Goal: Task Accomplishment & Management: Use online tool/utility

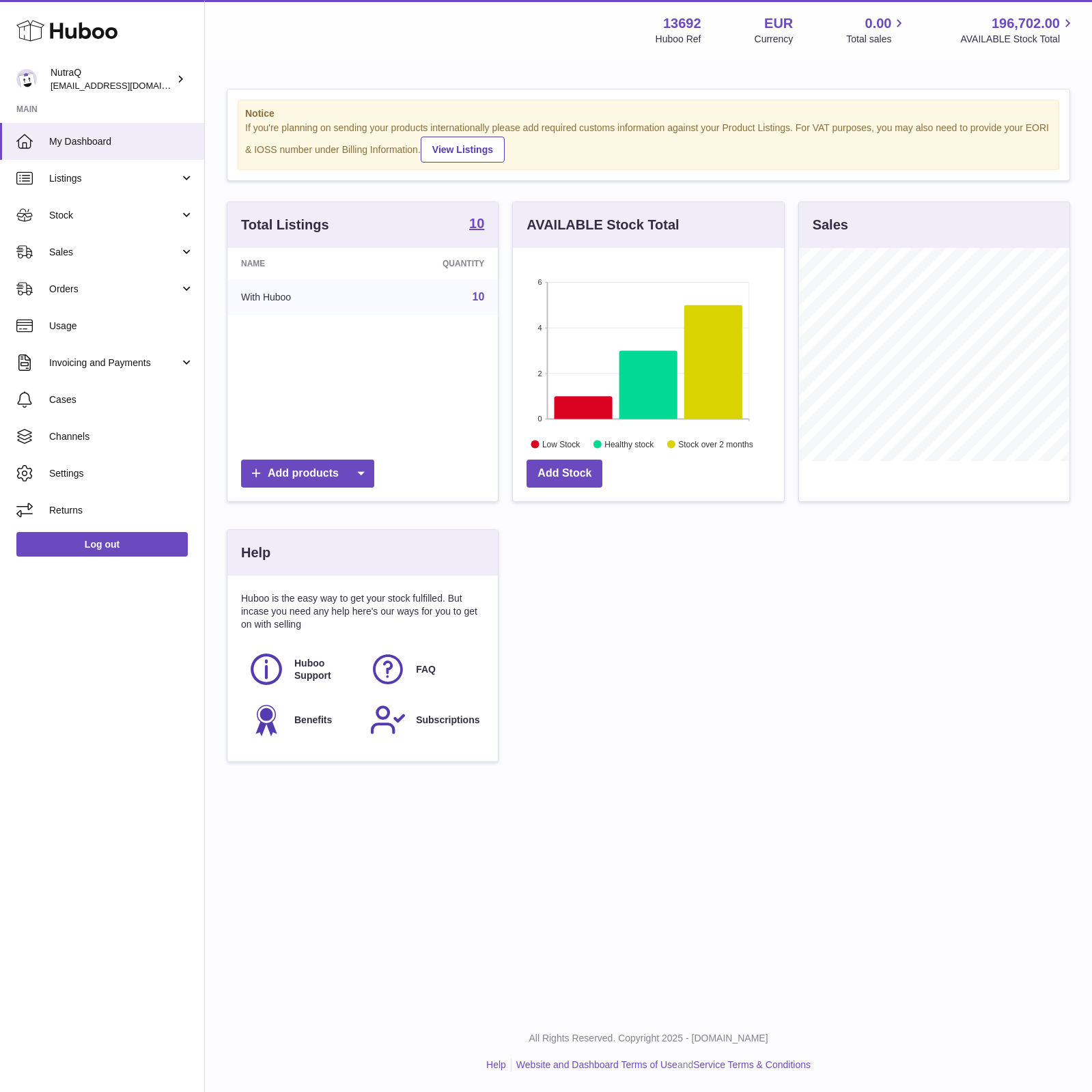
scroll to position [213, 269]
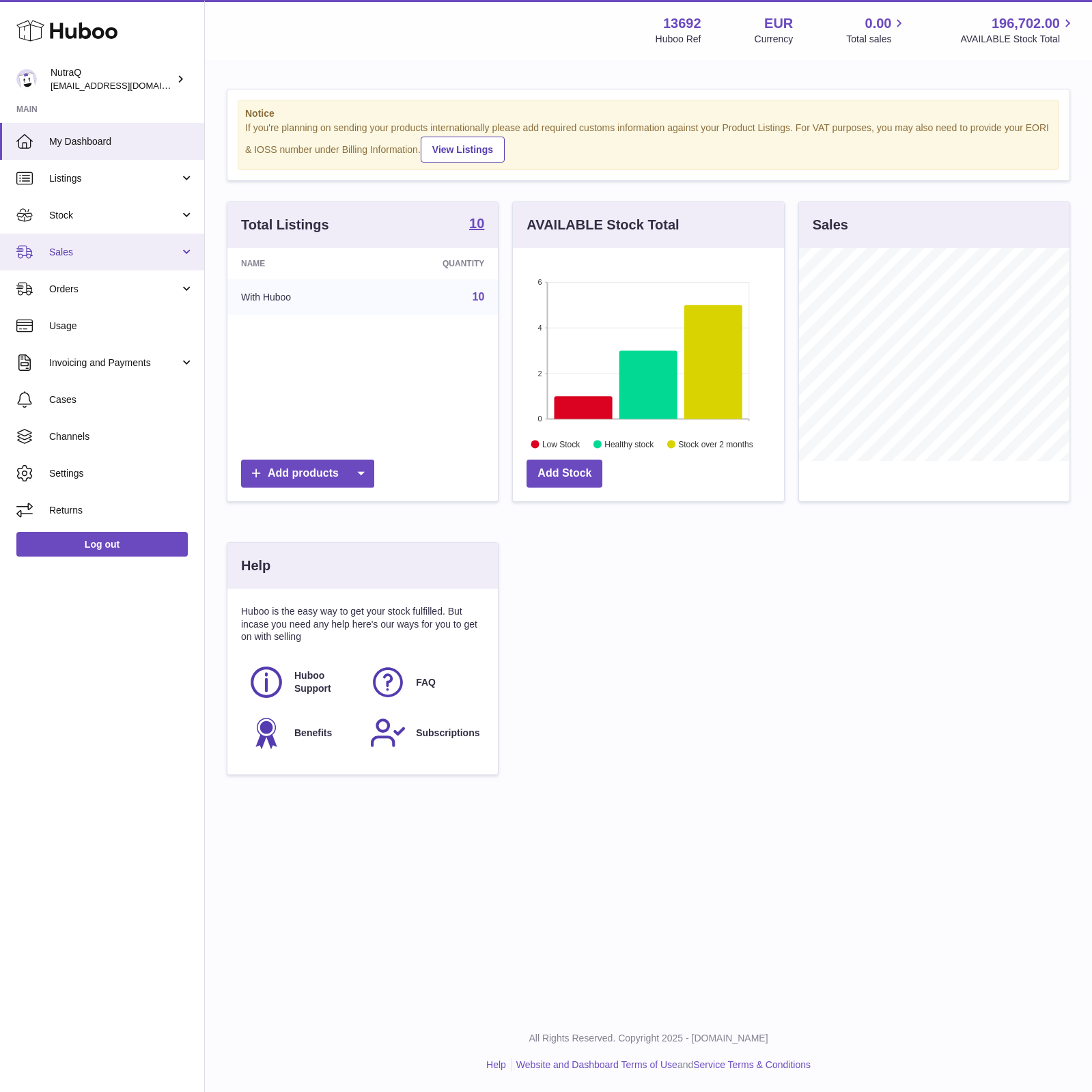
click at [93, 254] on span "Sales" at bounding box center [114, 252] width 131 height 13
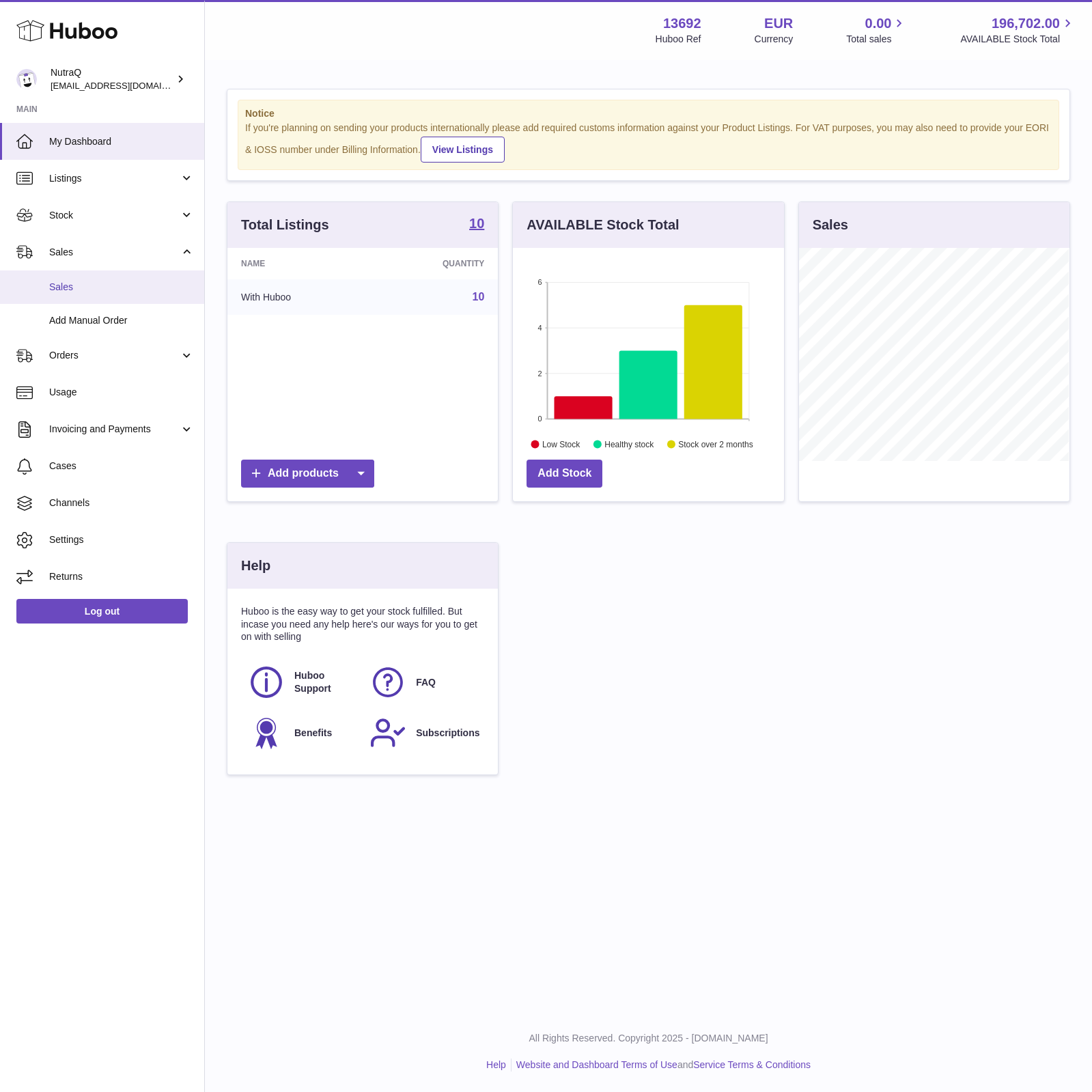
click at [69, 291] on span "Sales" at bounding box center [121, 287] width 144 height 13
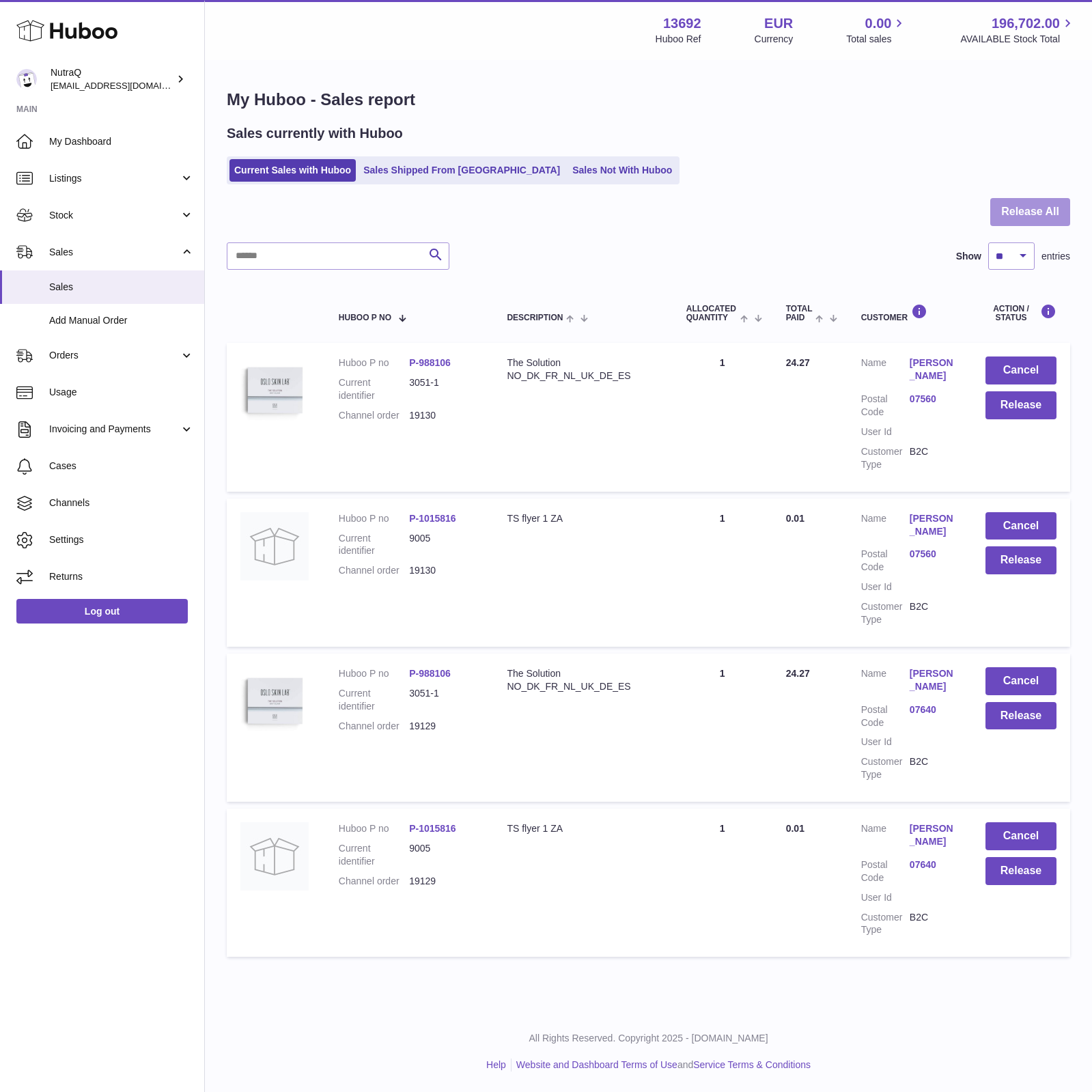
click at [1045, 220] on button "Release All" at bounding box center [1030, 212] width 80 height 28
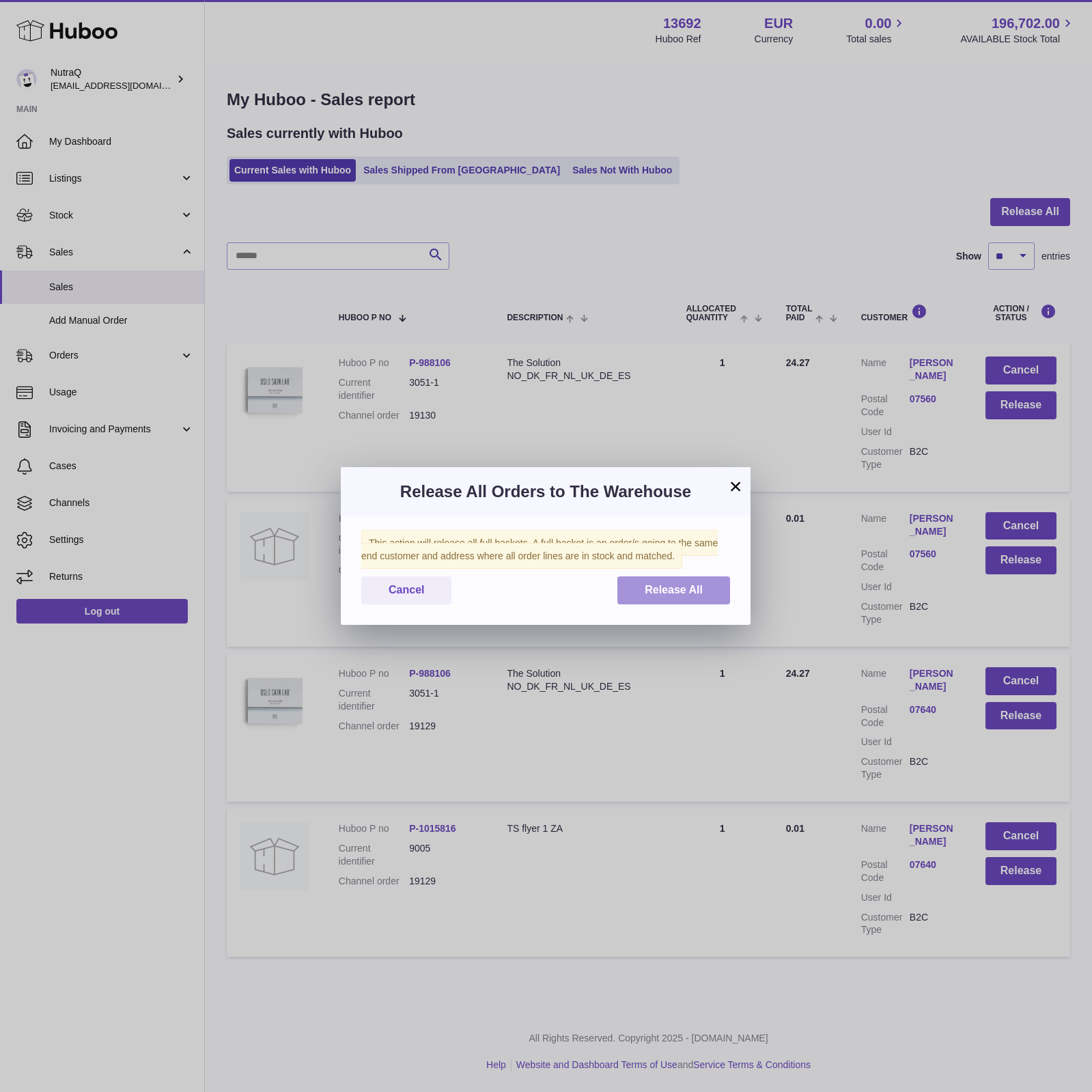
click at [708, 595] on button "Release All" at bounding box center [673, 590] width 113 height 28
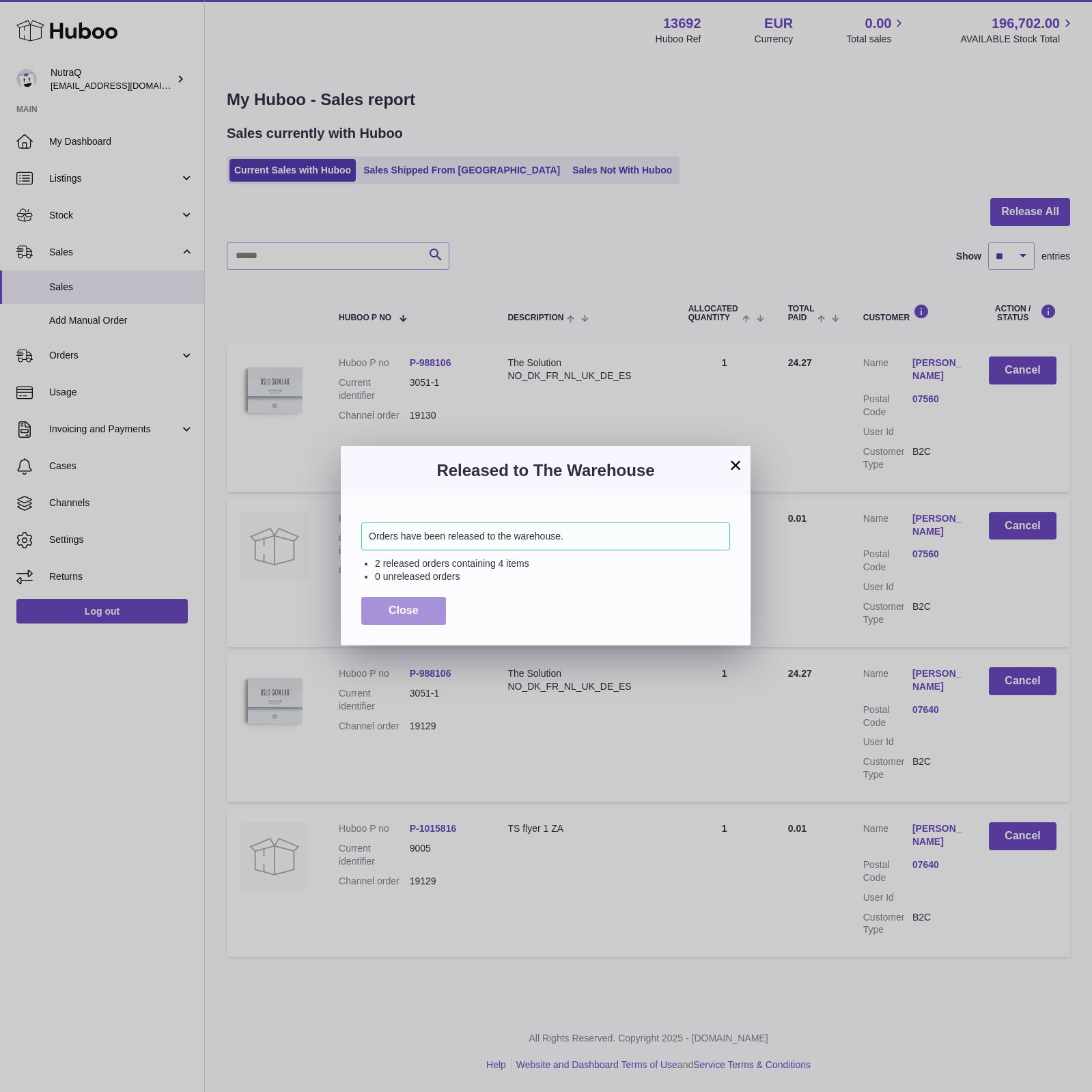
click at [418, 605] on span "Close" at bounding box center [403, 609] width 30 height 12
